Goal: Task Accomplishment & Management: Manage account settings

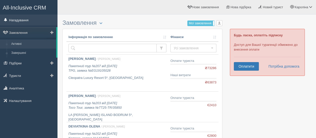
click at [26, 18] on link "Нагадування" at bounding box center [29, 20] width 58 height 11
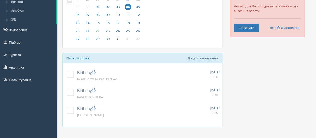
scroll to position [54, 0]
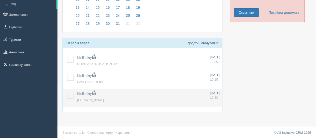
click at [67, 92] on label at bounding box center [67, 92] width 0 height 0
click at [0, 0] on input "checkbox" at bounding box center [0, 0] width 0 height 0
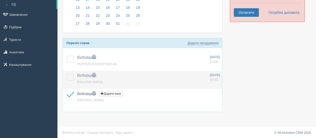
click at [73, 72] on td at bounding box center [69, 80] width 13 height 18
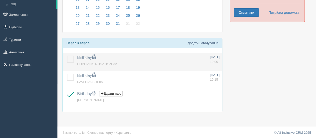
click at [67, 56] on label at bounding box center [67, 56] width 0 height 0
click at [0, 0] on input "checkbox" at bounding box center [0, 0] width 0 height 0
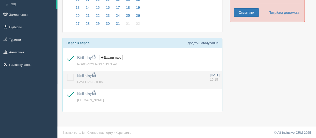
click at [67, 74] on label at bounding box center [67, 74] width 0 height 0
click at [0, 0] on input "checkbox" at bounding box center [0, 0] width 0 height 0
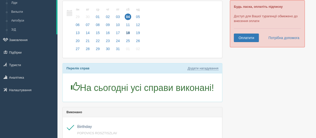
scroll to position [21, 0]
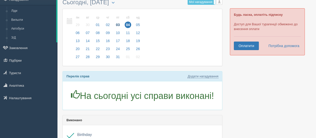
click at [116, 25] on span "03" at bounding box center [118, 25] width 7 height 7
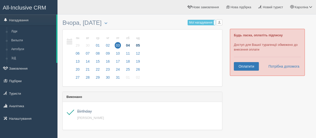
click at [138, 43] on span "05" at bounding box center [138, 45] width 7 height 7
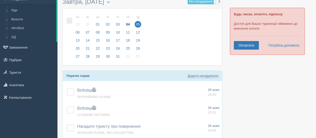
scroll to position [33, 0]
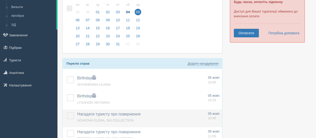
click at [117, 113] on span "Нагадати туристу про повернення" at bounding box center [108, 114] width 63 height 4
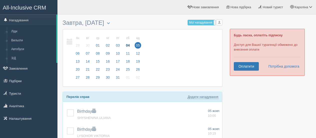
scroll to position [33, 0]
